Goal: Download file/media

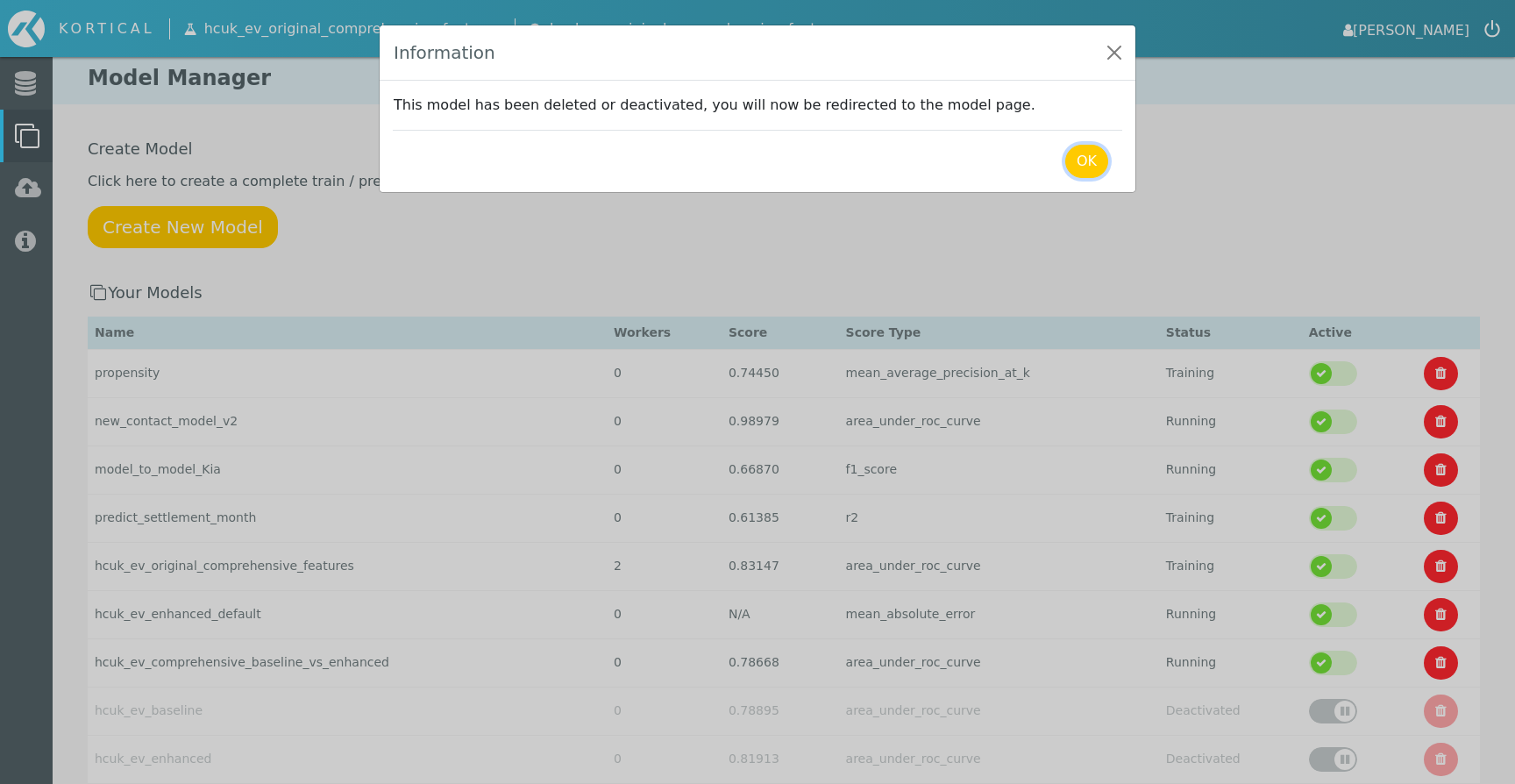
click at [1081, 159] on button "OK" at bounding box center [1086, 161] width 42 height 34
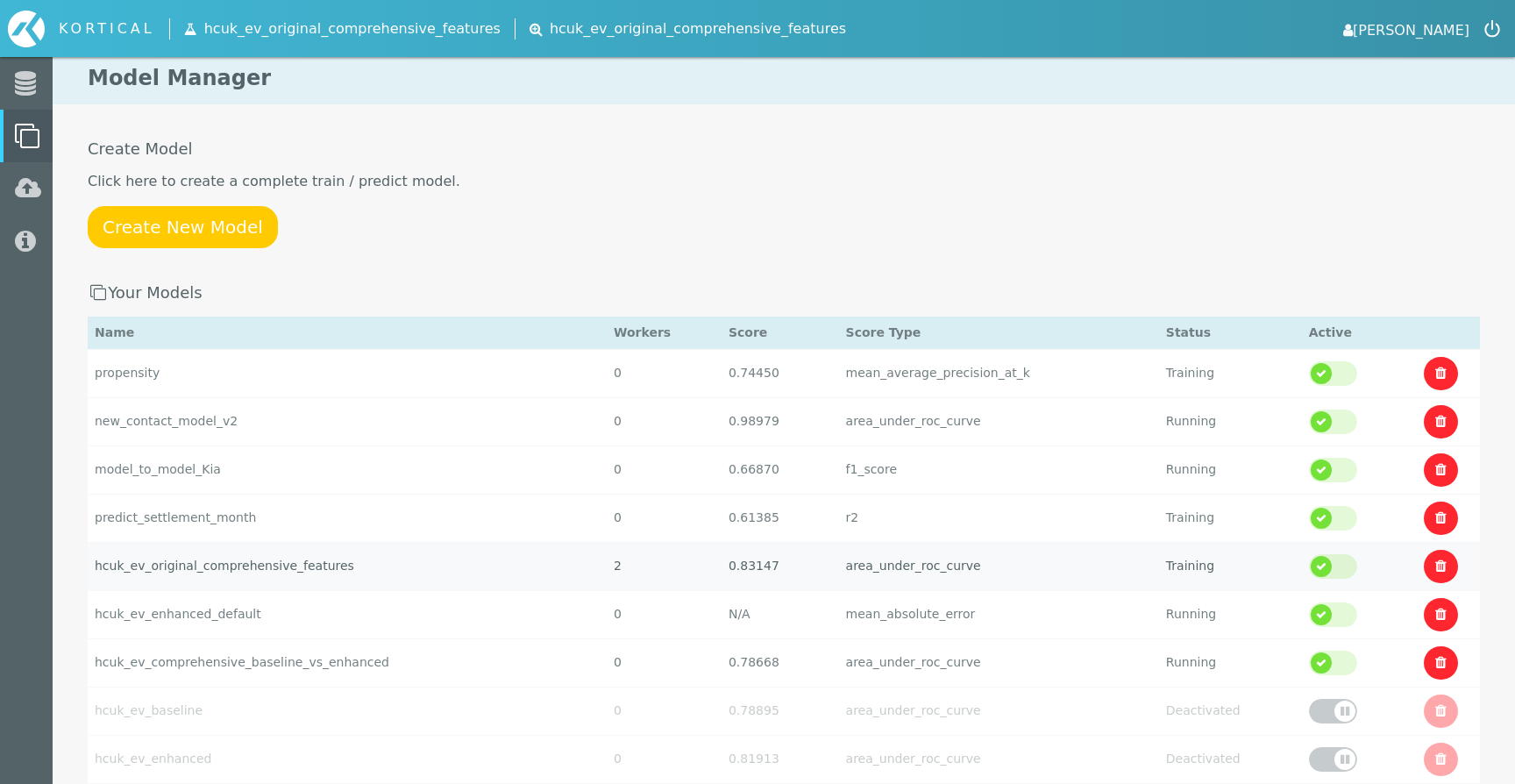
click at [564, 578] on td "hcuk_ev_original_comprehensive_features" at bounding box center [348, 566] width 519 height 48
select select "area_under_roc_curve"
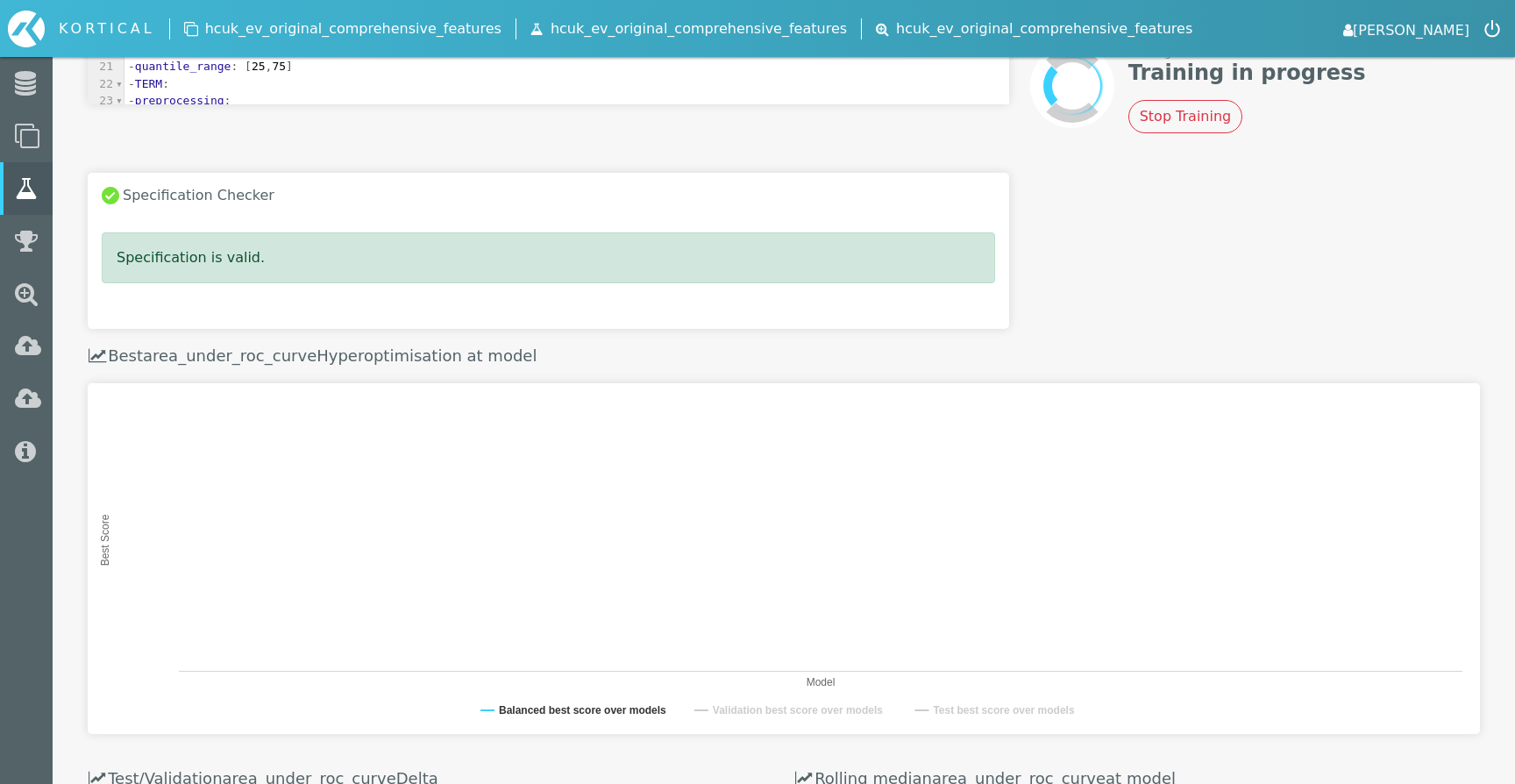
scroll to position [459, 0]
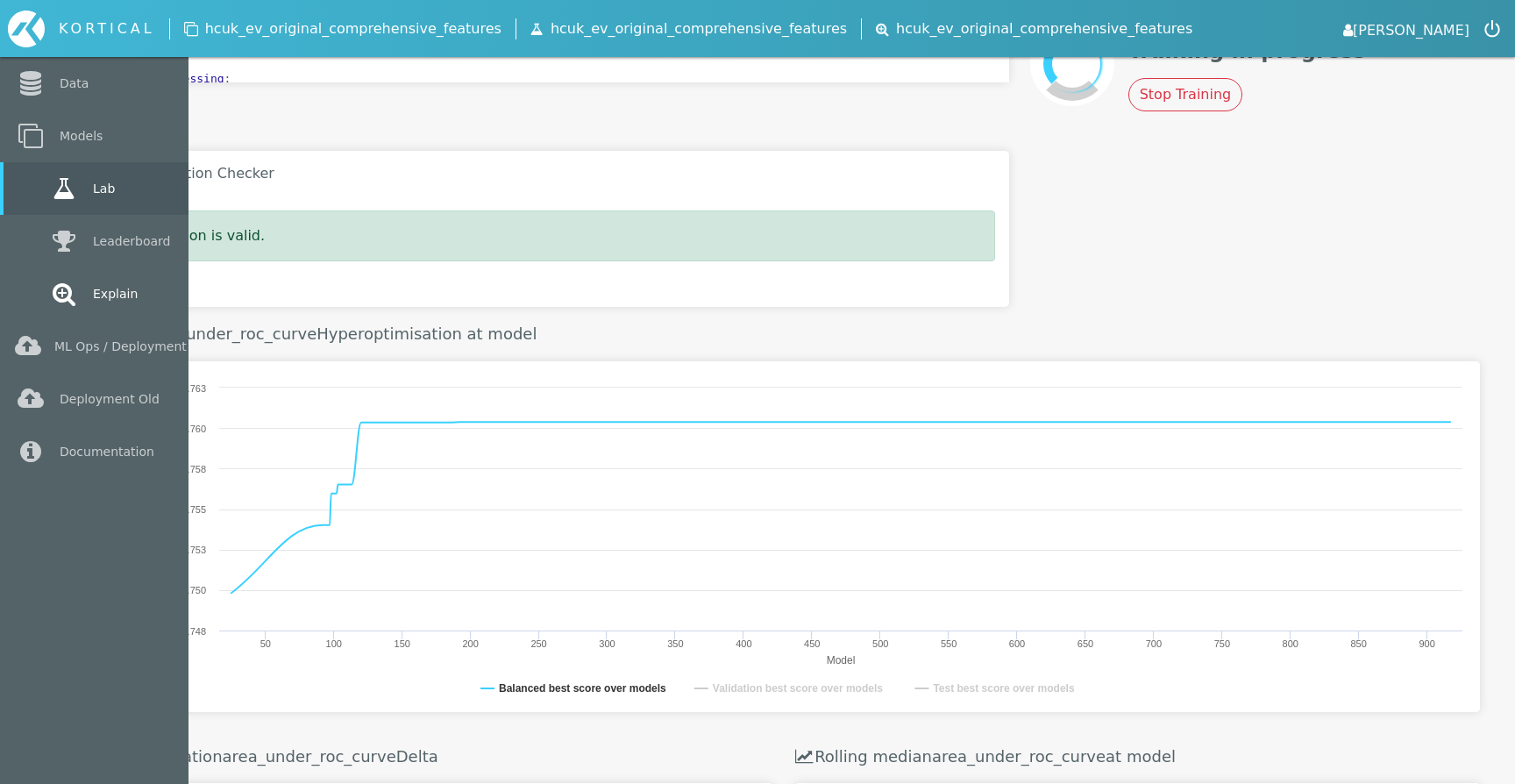
click at [48, 302] on icon at bounding box center [64, 293] width 32 height 24
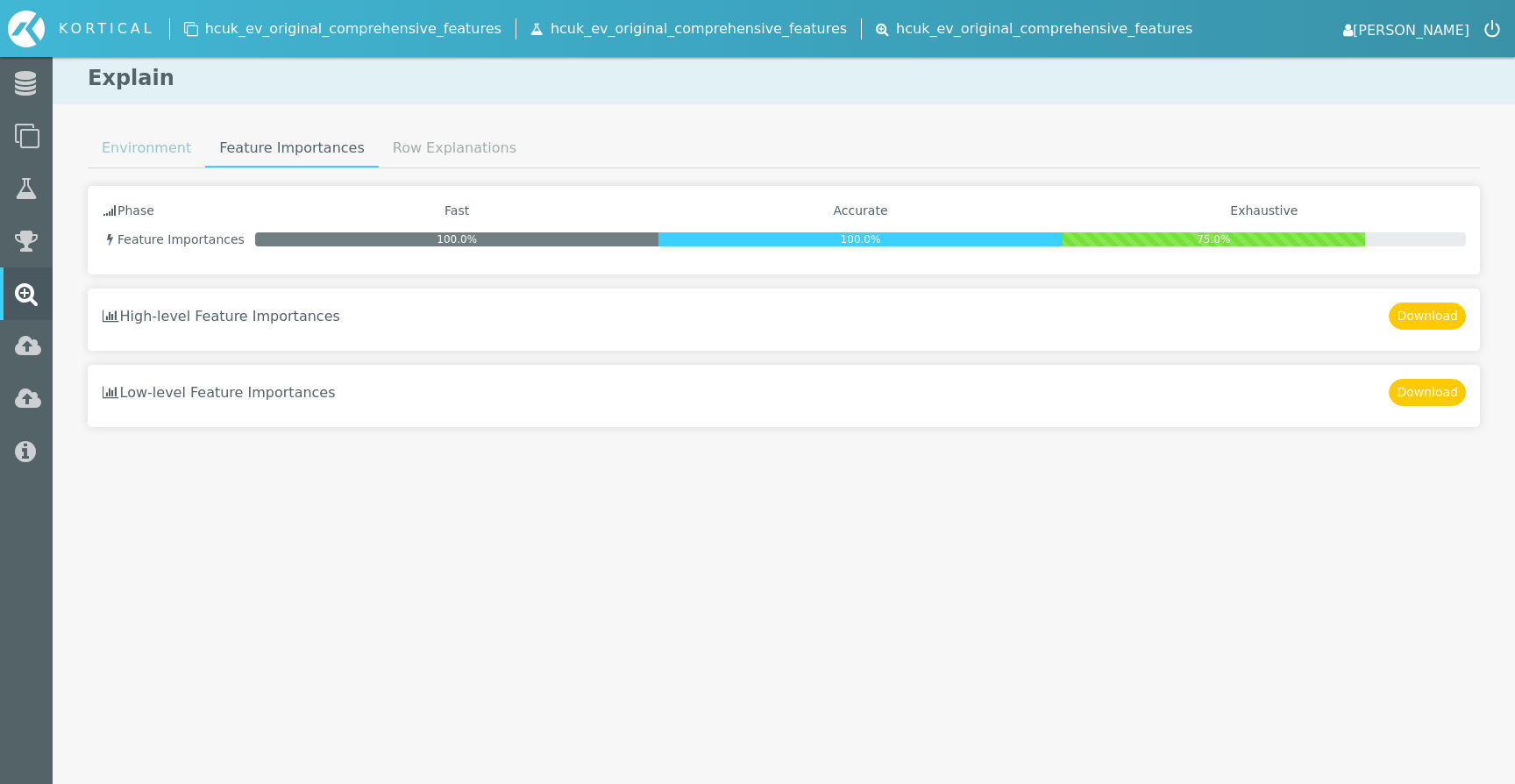
click at [149, 161] on link "Environment" at bounding box center [147, 148] width 118 height 35
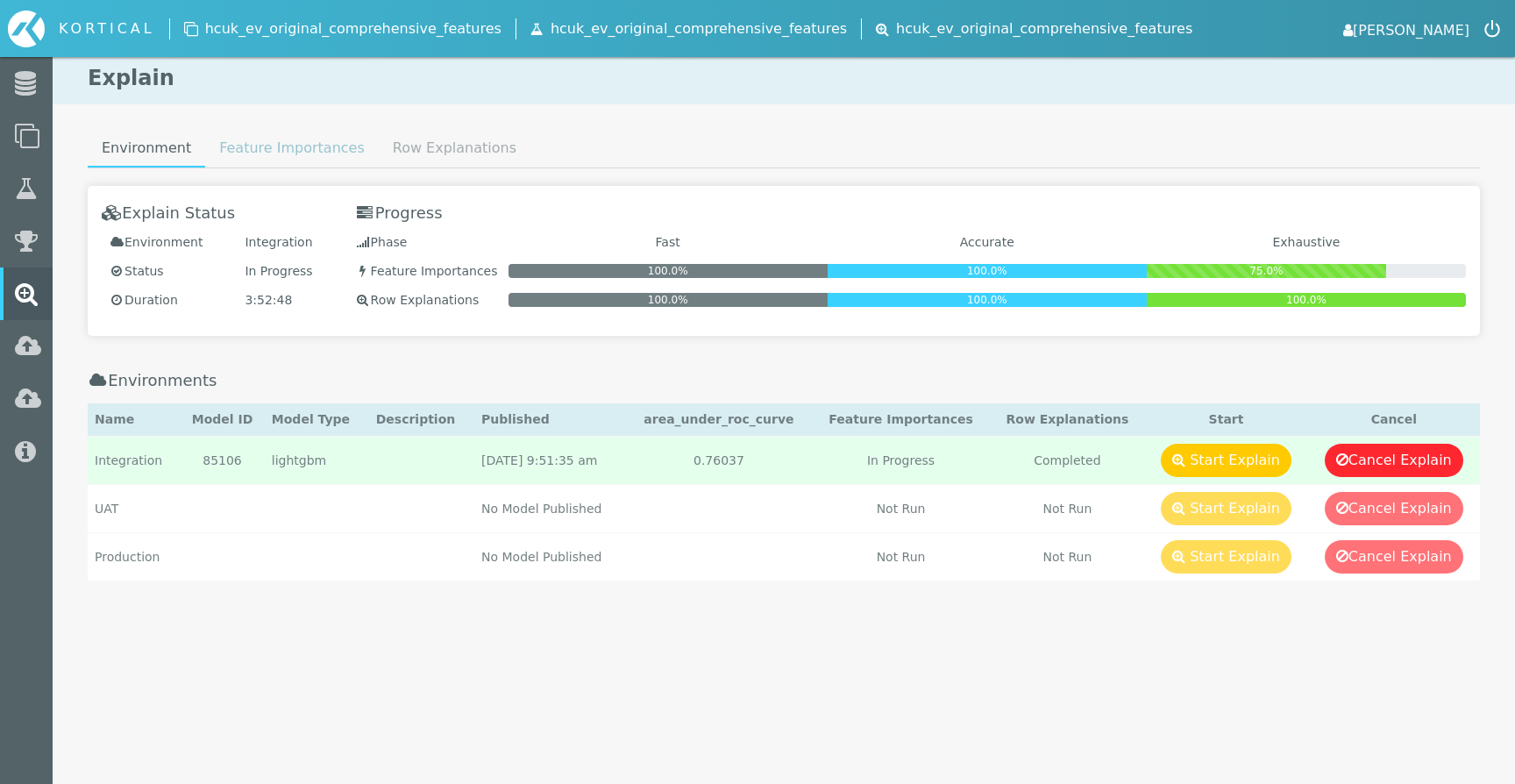
click at [261, 136] on link "Feature Importances" at bounding box center [292, 148] width 174 height 35
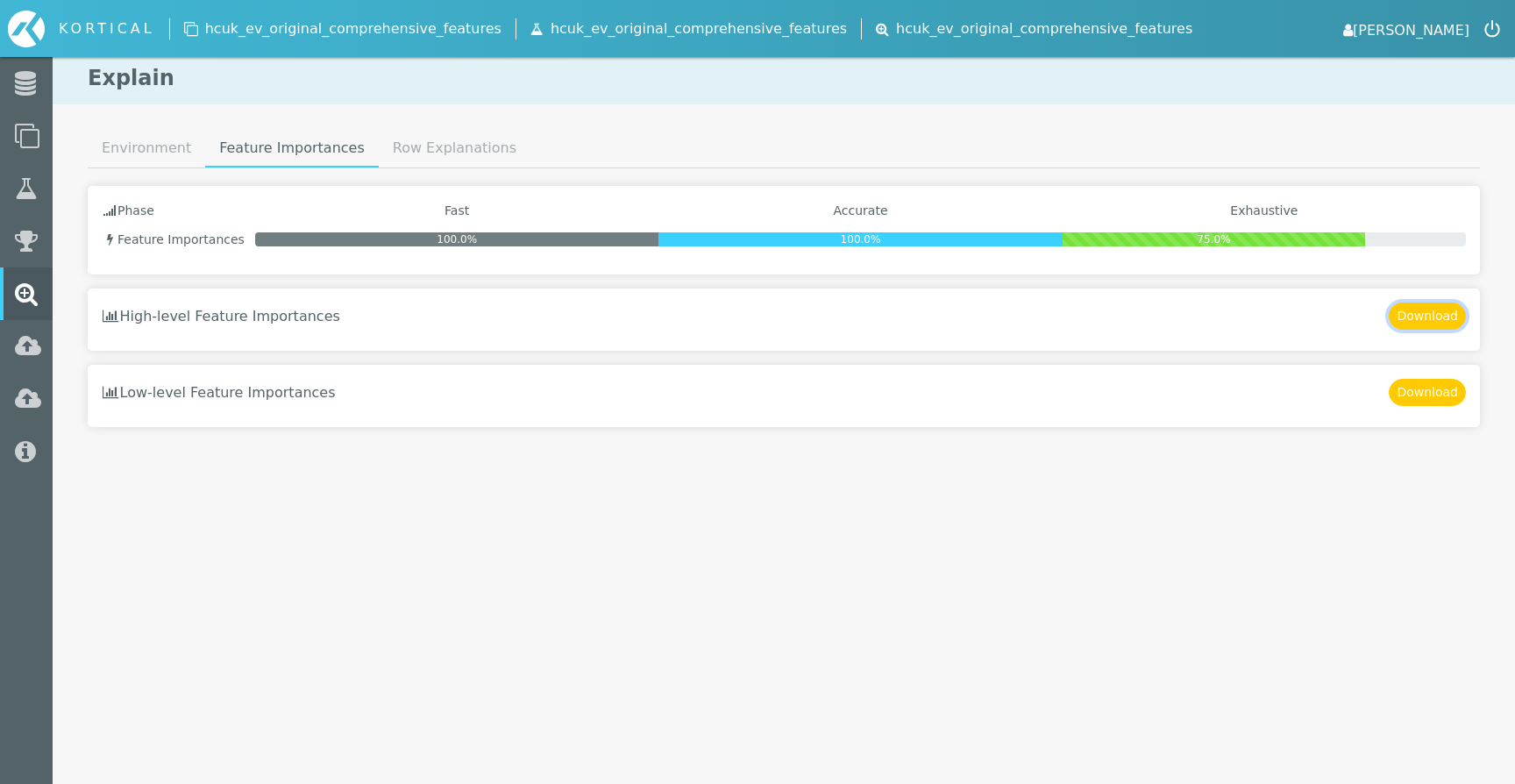
click at [1454, 325] on button "Download" at bounding box center [1427, 316] width 77 height 27
